Goal: Transaction & Acquisition: Purchase product/service

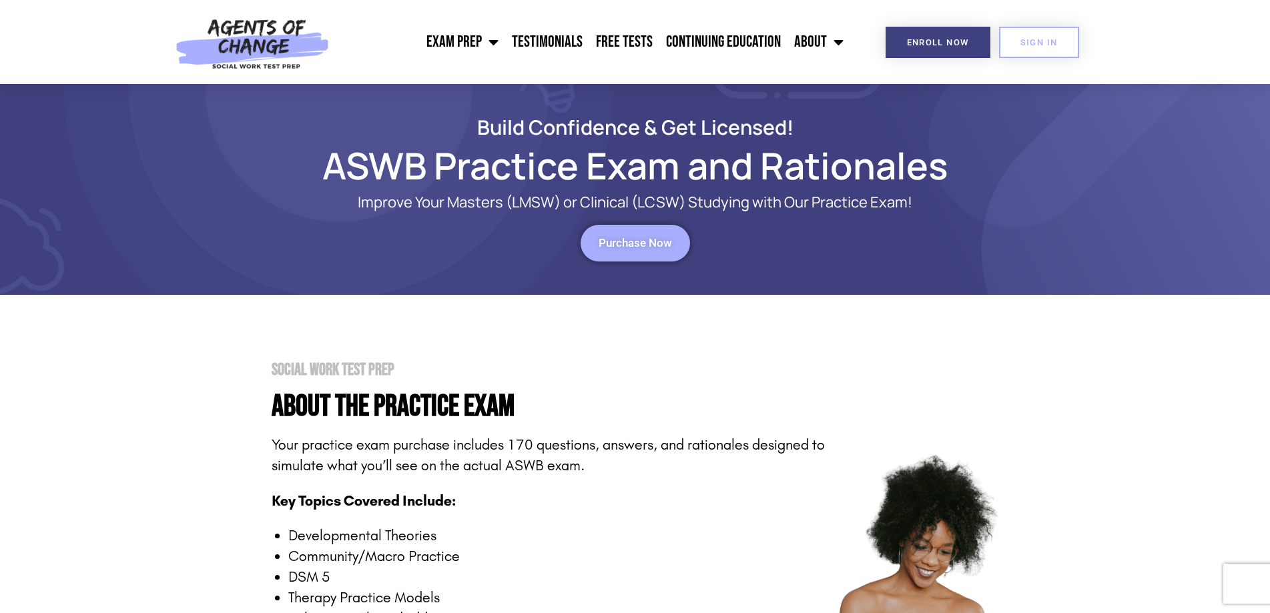
click at [969, 46] on div "SIGN IN" at bounding box center [1023, 42] width 112 height 31
click at [940, 45] on span "Enroll Now" at bounding box center [938, 42] width 62 height 9
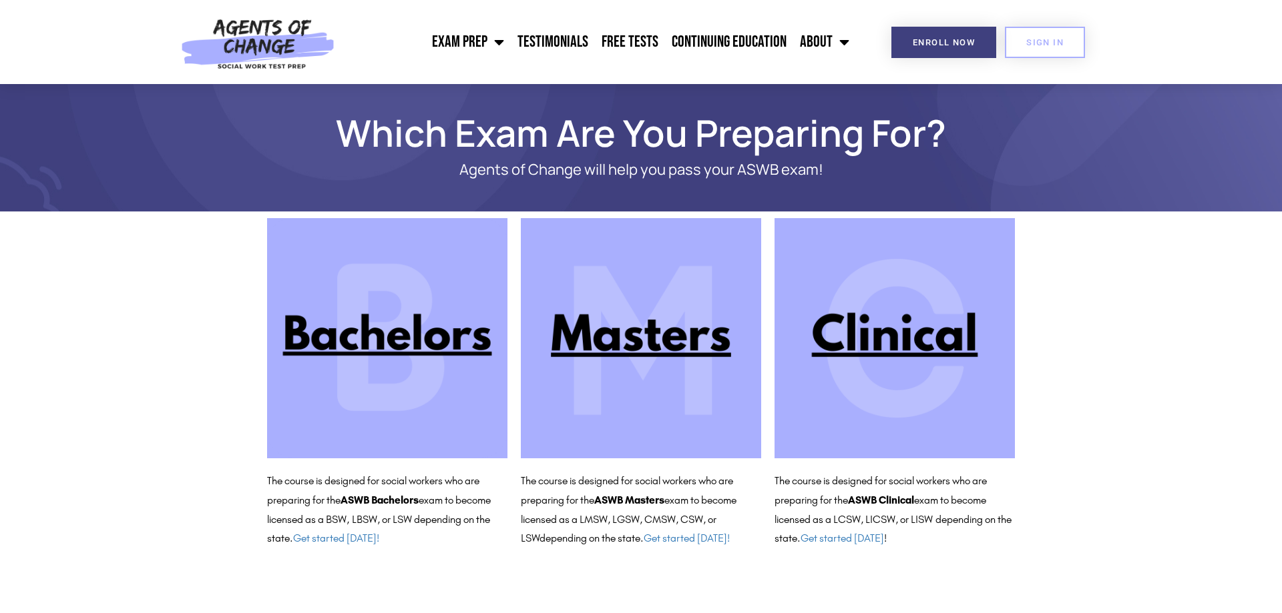
click at [830, 332] on img at bounding box center [894, 338] width 240 height 240
